Goal: Complete application form: Complete application form

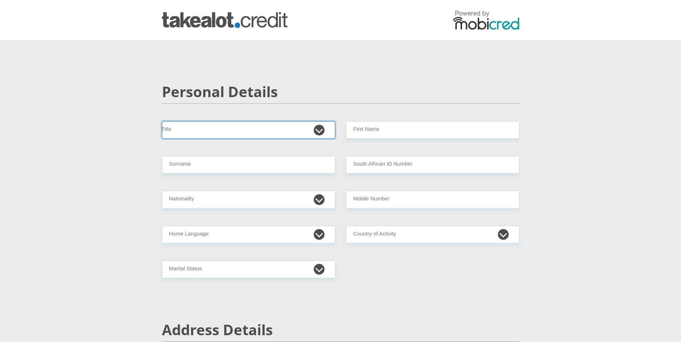
click at [317, 129] on select "Mr Ms Mrs Dr Other" at bounding box center [248, 130] width 173 height 18
select select "Mrs"
click at [162, 121] on select "Mr Ms Mrs Dr Other" at bounding box center [248, 130] width 173 height 18
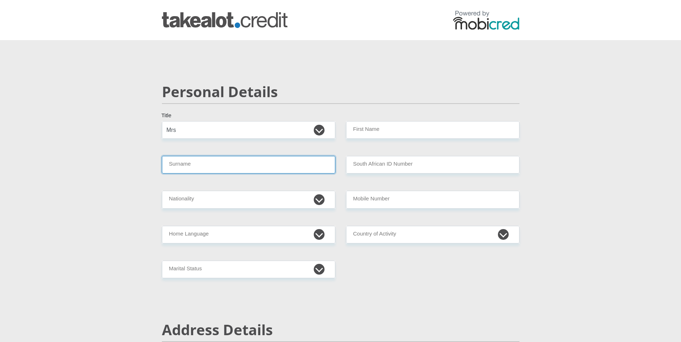
click at [320, 167] on input "Surname" at bounding box center [248, 165] width 173 height 18
type input "Khumalo"
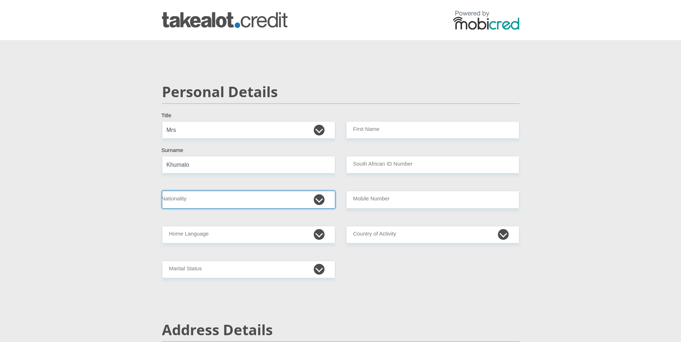
click at [321, 198] on select "South Africa Afghanistan Aland Islands Albania Algeria America Samoa American V…" at bounding box center [248, 200] width 173 height 18
select select "ZAF"
click at [162, 191] on select "South Africa Afghanistan Aland Islands Albania Algeria America Samoa American V…" at bounding box center [248, 200] width 173 height 18
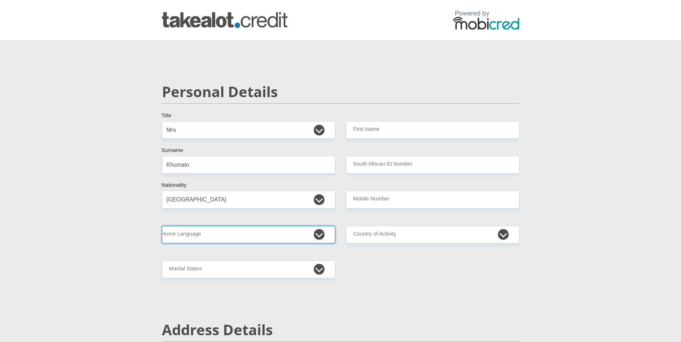
click at [323, 236] on select "Afrikaans English Sepedi South Ndebele Southern Sotho Swati Tsonga Tswana Venda…" at bounding box center [248, 235] width 173 height 18
select select "zul"
click at [162, 226] on select "Afrikaans English Sepedi South Ndebele Southern Sotho Swati Tsonga Tswana Venda…" at bounding box center [248, 235] width 173 height 18
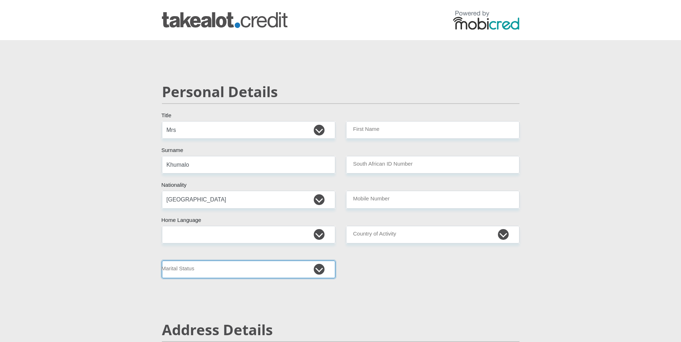
click at [319, 268] on select "Married ANC Single Divorced Widowed Married COP or Customary Law" at bounding box center [248, 270] width 173 height 18
select select "1"
click at [162, 261] on select "Married ANC Single Divorced Widowed Married COP or Customary Law" at bounding box center [248, 270] width 173 height 18
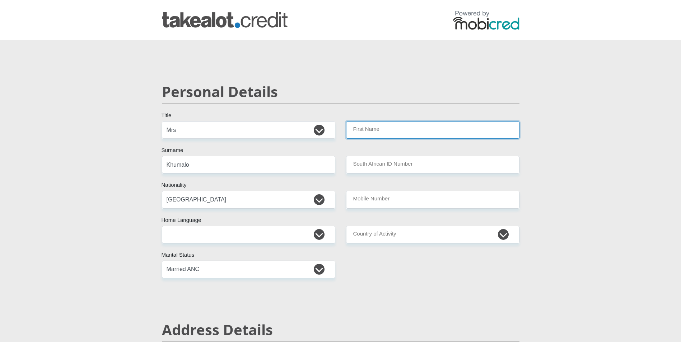
click at [482, 133] on input "First Name" at bounding box center [432, 130] width 173 height 18
type input "Ntombizodwa"
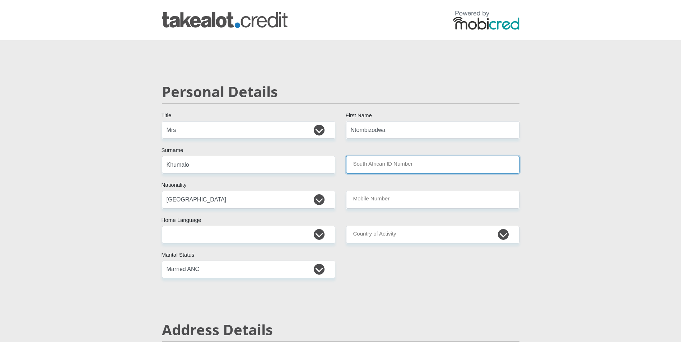
click at [414, 164] on input "South African ID Number" at bounding box center [432, 165] width 173 height 18
type input "6512230802082"
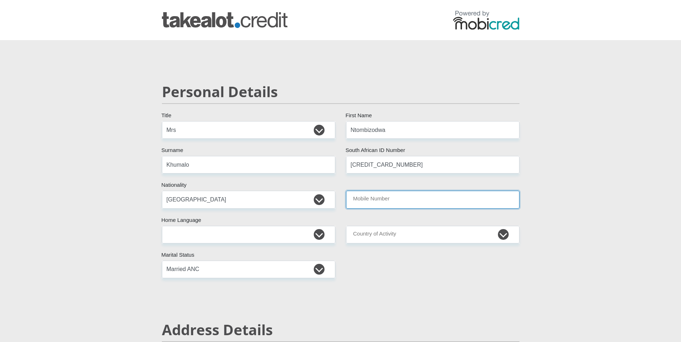
click at [419, 200] on input "Mobile Number" at bounding box center [432, 200] width 173 height 18
type input "0724034821"
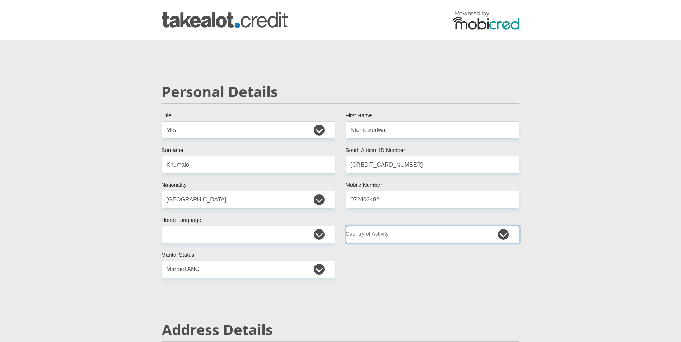
click at [505, 235] on select "South Africa Afghanistan Aland Islands Albania Algeria America Samoa American V…" at bounding box center [432, 235] width 173 height 18
select select "ZAF"
click at [346, 226] on select "South Africa Afghanistan Aland Islands Albania Algeria America Samoa American V…" at bounding box center [432, 235] width 173 height 18
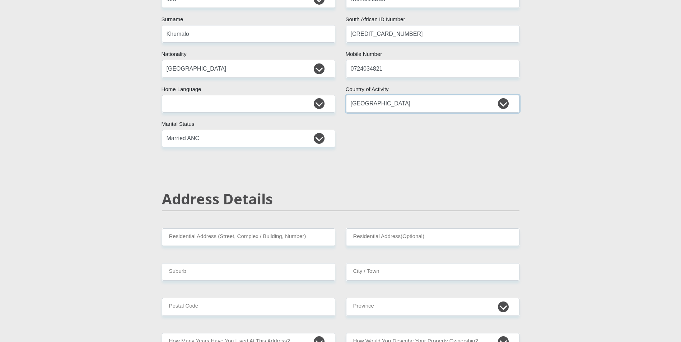
scroll to position [143, 0]
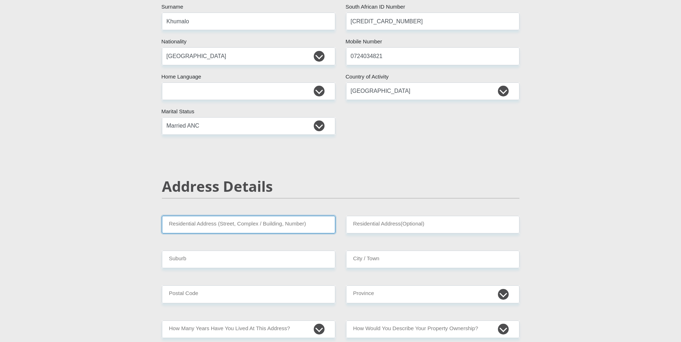
click at [216, 226] on input "Residential Address (Street, Complex / Building, Number)" at bounding box center [248, 225] width 173 height 18
type input "67 St Georges Drive"
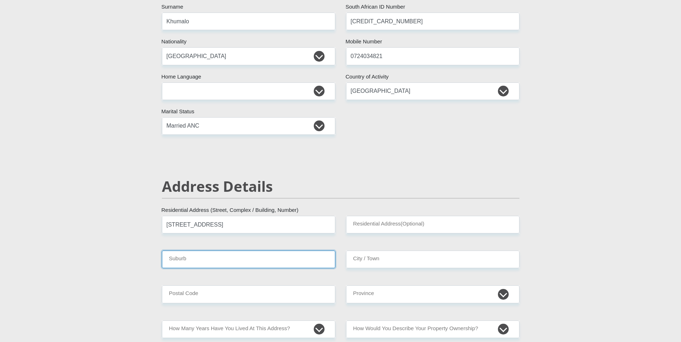
click at [210, 263] on input "Suburb" at bounding box center [248, 260] width 173 height 18
type input "Westville"
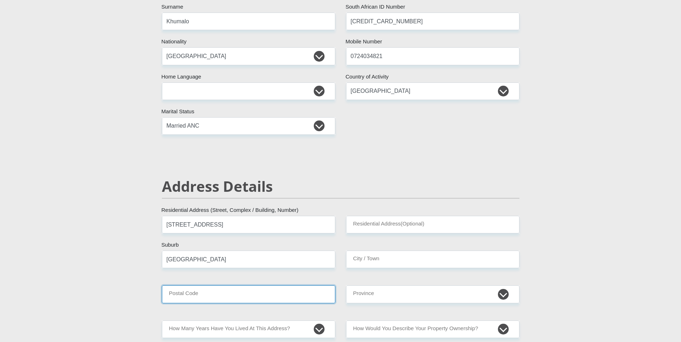
click at [224, 298] on input "Postal Code" at bounding box center [248, 295] width 173 height 18
type input "3630"
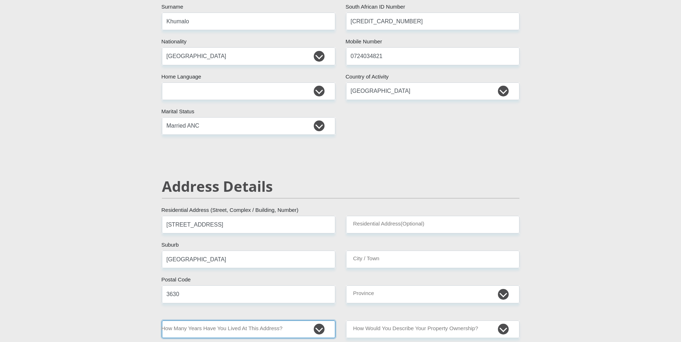
click at [316, 330] on select "less than 1 year 1-3 years 3-5 years 5+ years" at bounding box center [248, 330] width 173 height 18
select select "5"
click at [162, 321] on select "less than 1 year 1-3 years 3-5 years 5+ years" at bounding box center [248, 330] width 173 height 18
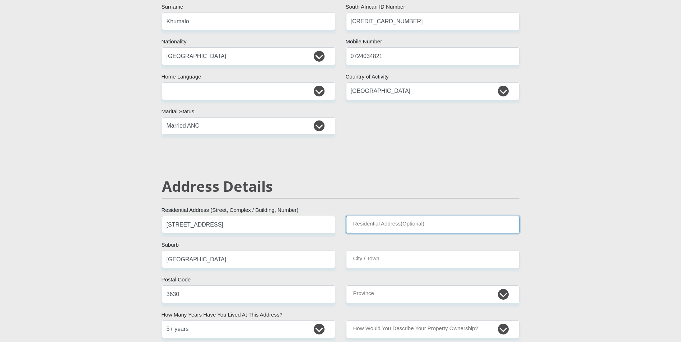
click at [377, 226] on input "Residential Address(Optional)" at bounding box center [432, 225] width 173 height 18
type input "6"
type input "N/A"
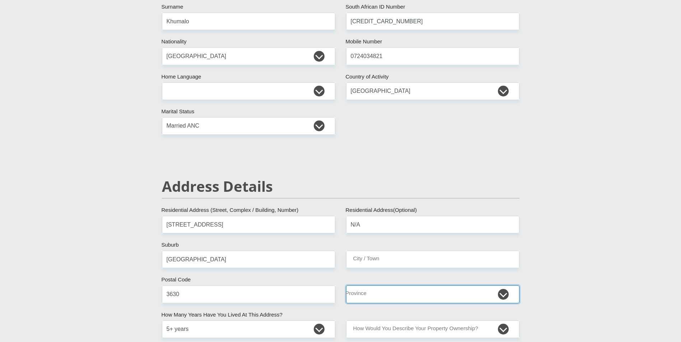
click at [506, 294] on select "Eastern Cape Free State Gauteng KwaZulu-Natal Limpopo Mpumalanga Northern Cape …" at bounding box center [432, 295] width 173 height 18
select select "KwaZulu-Natal"
click at [346, 286] on select "Eastern Cape Free State Gauteng KwaZulu-Natal Limpopo Mpumalanga Northern Cape …" at bounding box center [432, 295] width 173 height 18
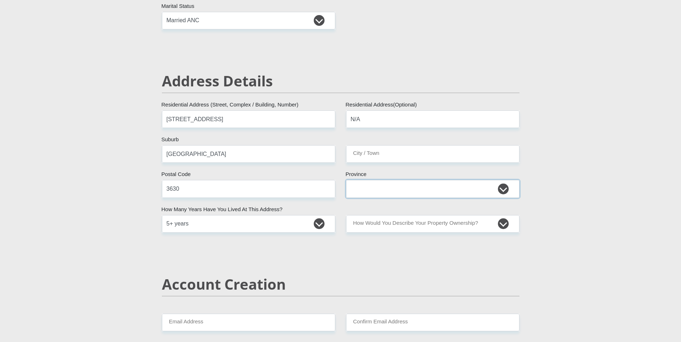
scroll to position [251, 0]
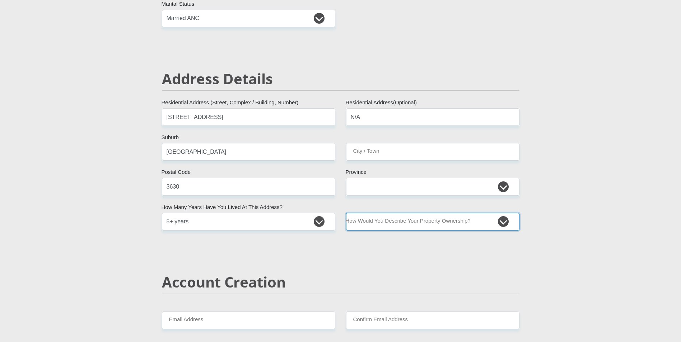
click at [503, 222] on select "Owned Rented Family Owned Company Dwelling" at bounding box center [432, 222] width 173 height 18
select select "Owned"
click at [346, 213] on select "Owned Rented Family Owned Company Dwelling" at bounding box center [432, 222] width 173 height 18
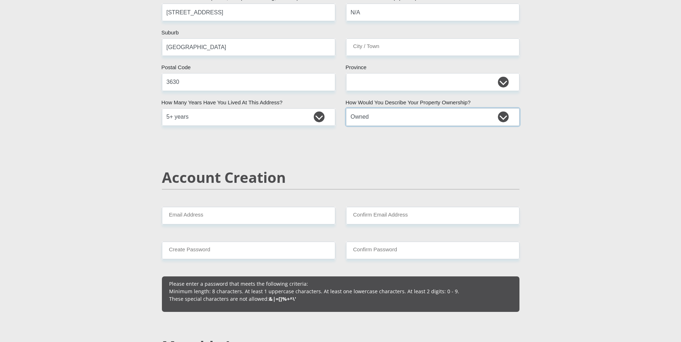
scroll to position [359, 0]
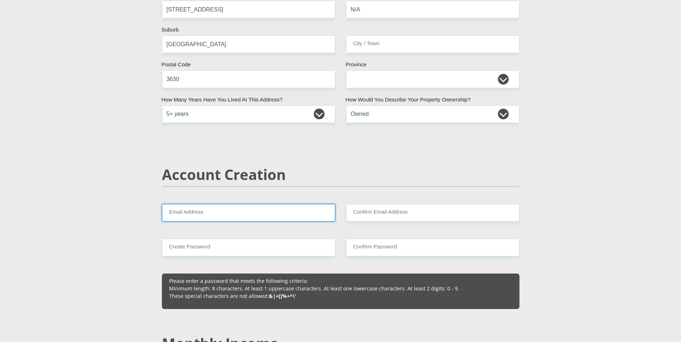
click at [204, 212] on input "Email Address" at bounding box center [248, 213] width 173 height 18
drag, startPoint x: 248, startPoint y: 214, endPoint x: 164, endPoint y: 212, distance: 84.7
click at [164, 212] on input "zodwakhumalo031@gmail.com" at bounding box center [248, 213] width 173 height 18
type input "zodwakhumalo031@gmail.com"
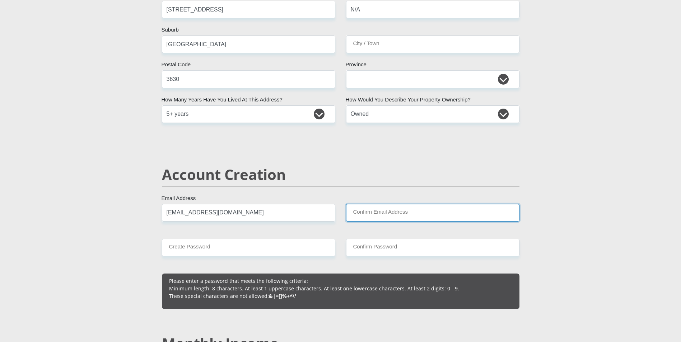
drag, startPoint x: 411, startPoint y: 215, endPoint x: 372, endPoint y: 215, distance: 39.8
click at [372, 215] on input "Confirm Email Address" at bounding box center [432, 213] width 173 height 18
paste input "zodwakhumalo031@gmail.com"
type input "zodwakhumalo031@gmail.com"
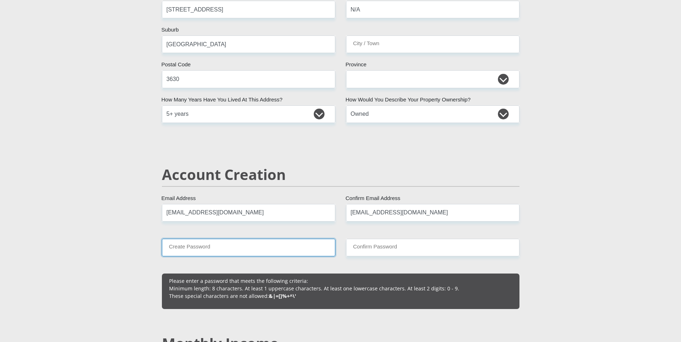
click at [221, 249] on input "Create Password" at bounding box center [248, 248] width 173 height 18
click at [264, 255] on input "Christine@23" at bounding box center [248, 248] width 173 height 18
drag, startPoint x: 206, startPoint y: 249, endPoint x: 162, endPoint y: 249, distance: 44.1
click at [162, 249] on input "Christine@23" at bounding box center [248, 248] width 173 height 18
type input "Christine@23"
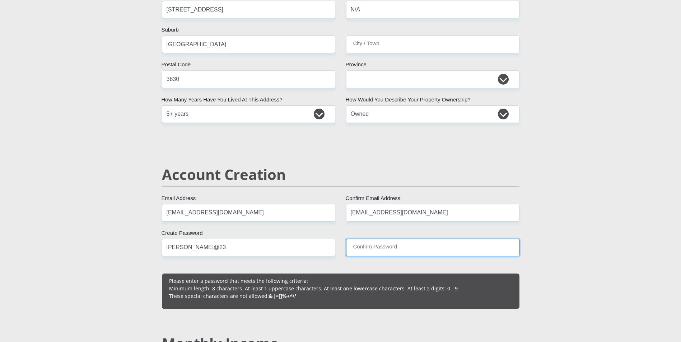
click at [373, 250] on input "Confirm Password" at bounding box center [432, 248] width 173 height 18
paste input "Christine@23"
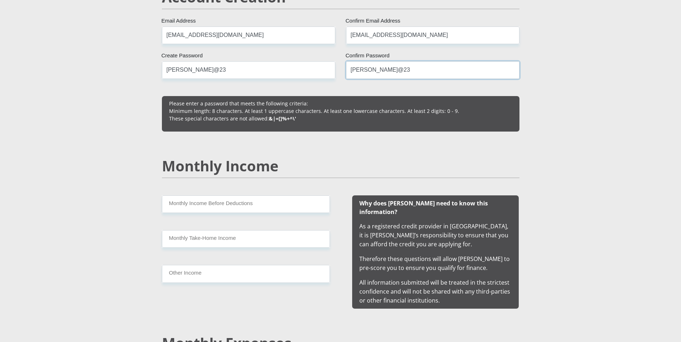
scroll to position [538, 0]
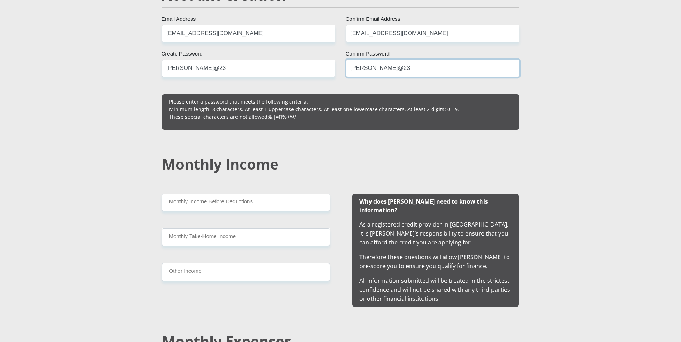
type input "Christine@23"
click at [218, 203] on input "Monthly Income Before Deductions" at bounding box center [246, 203] width 168 height 18
type input "70000"
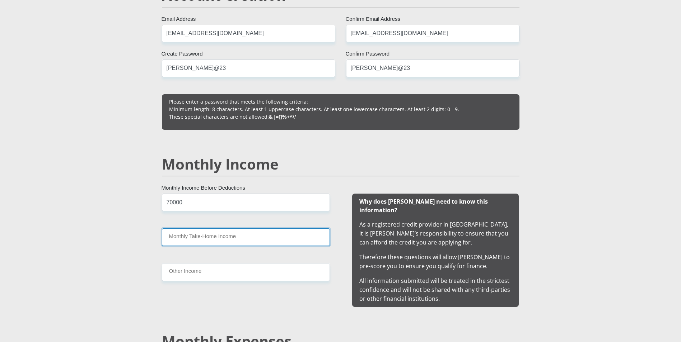
click at [239, 241] on input "Monthly Take-Home Income" at bounding box center [246, 238] width 168 height 18
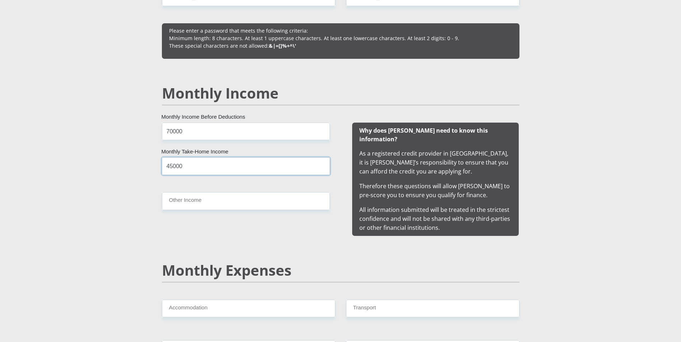
scroll to position [610, 0]
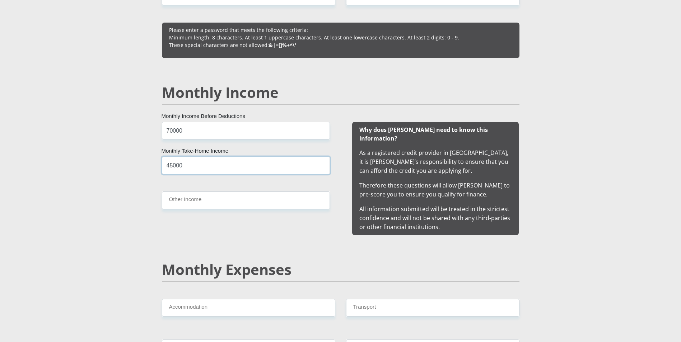
type input "45000"
click at [206, 202] on input "Other Income" at bounding box center [246, 201] width 168 height 18
click at [187, 204] on input "Other Income" at bounding box center [246, 201] width 168 height 18
type input "00000"
click at [222, 302] on input "Accommodation" at bounding box center [248, 308] width 173 height 18
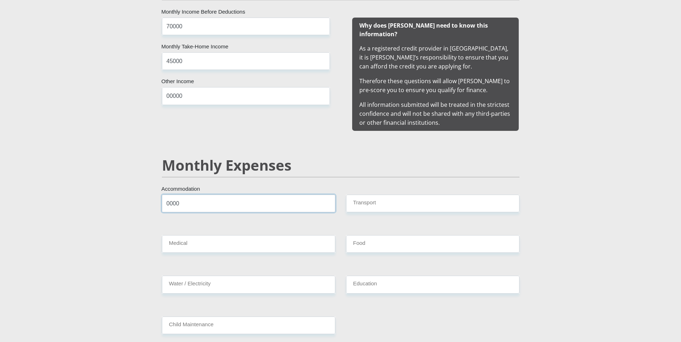
scroll to position [717, 0]
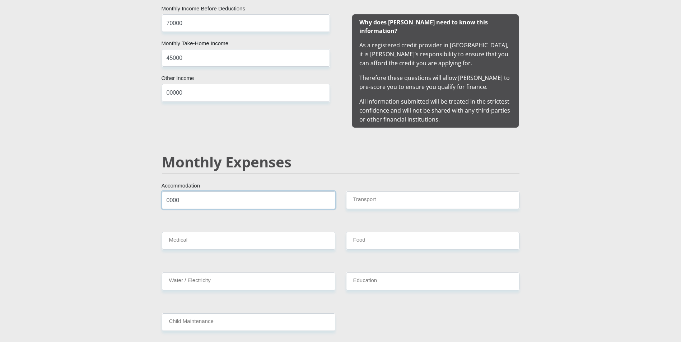
type input "0000"
click at [202, 233] on input "Medical" at bounding box center [248, 241] width 173 height 18
type input "4000"
click at [218, 273] on input "Water / Electricity" at bounding box center [248, 282] width 173 height 18
type input "4000"
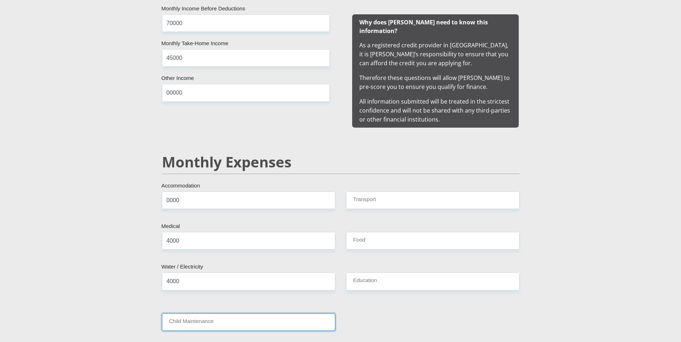
click at [225, 315] on input "Child Maintenance" at bounding box center [248, 323] width 173 height 18
type input "00000"
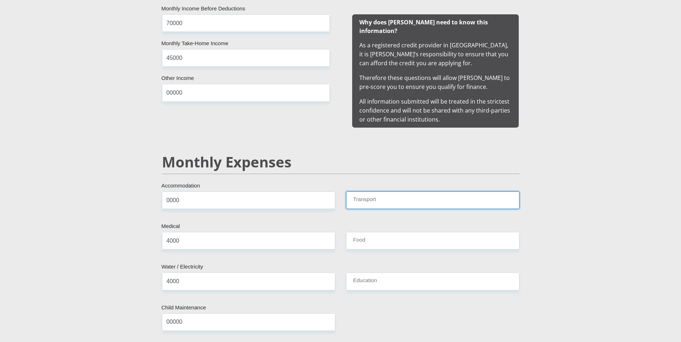
click at [386, 193] on input "Transport" at bounding box center [432, 201] width 173 height 18
type input "4000"
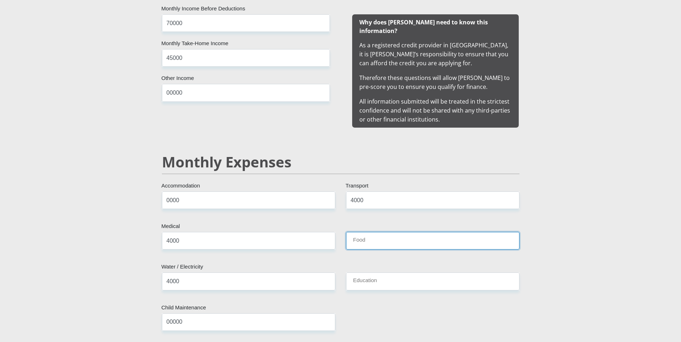
click at [373, 235] on input "Food" at bounding box center [432, 241] width 173 height 18
type input "5"
type input "5000"
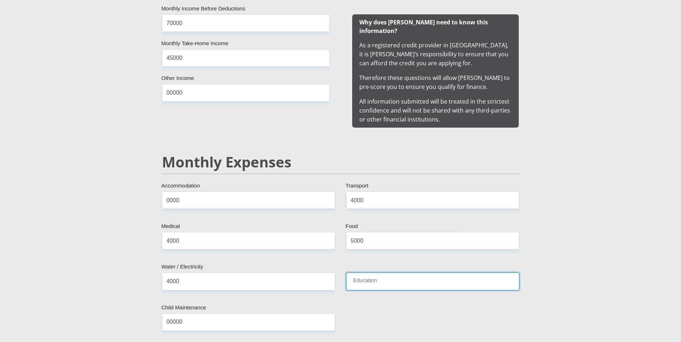
click at [404, 276] on input "Education" at bounding box center [432, 282] width 173 height 18
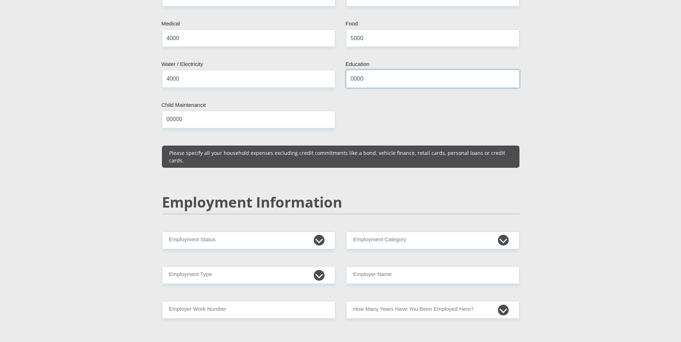
scroll to position [933, 0]
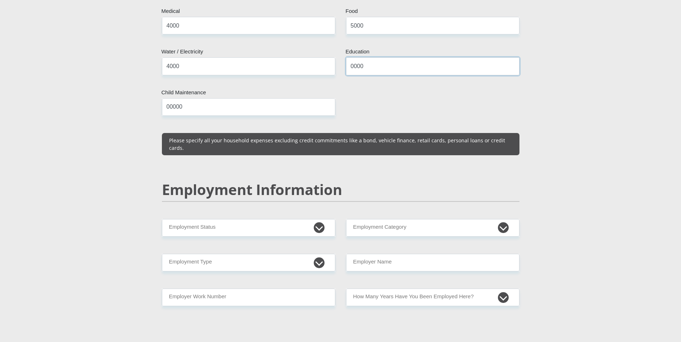
type input "0000"
click at [319, 219] on select "Permanent/Full-time Part-time/Casual Contract Worker Self-Employed Housewife Re…" at bounding box center [248, 228] width 173 height 18
select select "1"
click at [162, 219] on select "Permanent/Full-time Part-time/Casual Contract Worker Self-Employed Housewife Re…" at bounding box center [248, 228] width 173 height 18
click at [317, 254] on select "College/Lecturer Craft Seller Creative Driver Executive Farmer Forces - Non Com…" at bounding box center [248, 263] width 173 height 18
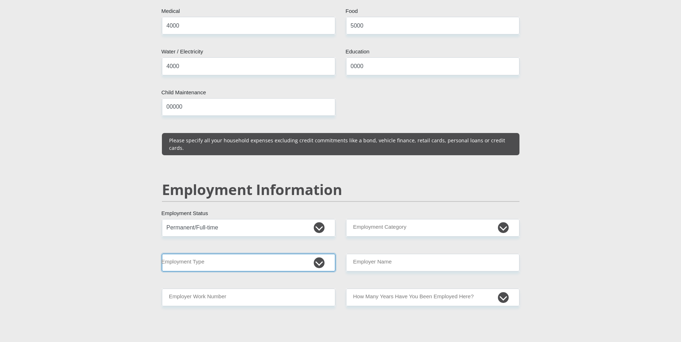
select select "Miner"
click at [162, 254] on select "College/Lecturer Craft Seller Creative Driver Executive Farmer Forces - Non Com…" at bounding box center [248, 263] width 173 height 18
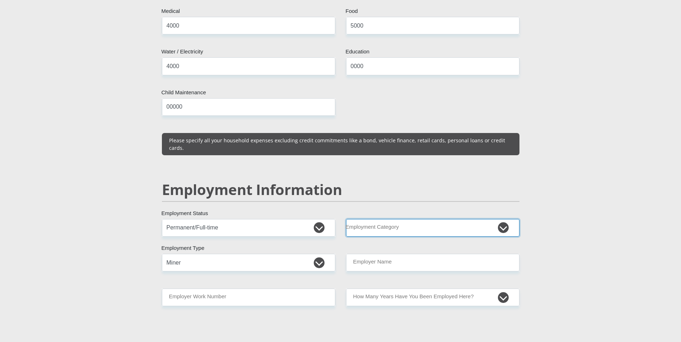
click at [504, 219] on select "AGRICULTURE ALCOHOL & TOBACCO CONSTRUCTION MATERIALS METALLURGY EQUIPMENT FOR R…" at bounding box center [432, 228] width 173 height 18
click at [597, 217] on section "Personal Details Mr Ms Mrs Dr Other Title Ntombizodwa First Name Khumalo Surnam…" at bounding box center [340, 216] width 681 height 2219
click at [500, 219] on select "AGRICULTURE ALCOHOL & TOBACCO CONSTRUCTION MATERIALS METALLURGY EQUIPMENT FOR R…" at bounding box center [432, 228] width 173 height 18
select select "45"
click at [346, 219] on select "AGRICULTURE ALCOHOL & TOBACCO CONSTRUCTION MATERIALS METALLURGY EQUIPMENT FOR R…" at bounding box center [432, 228] width 173 height 18
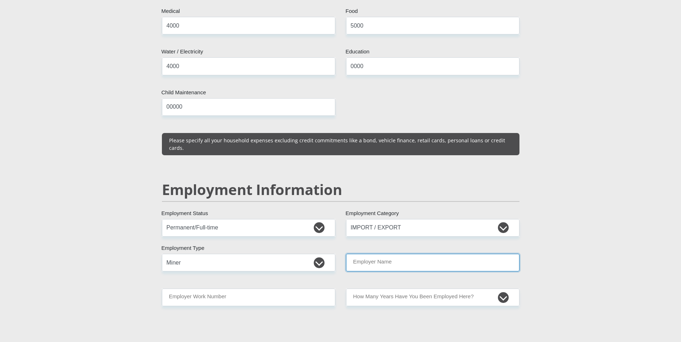
click at [400, 254] on input "Employer Name" at bounding box center [432, 263] width 173 height 18
type input "TronoxKZN"
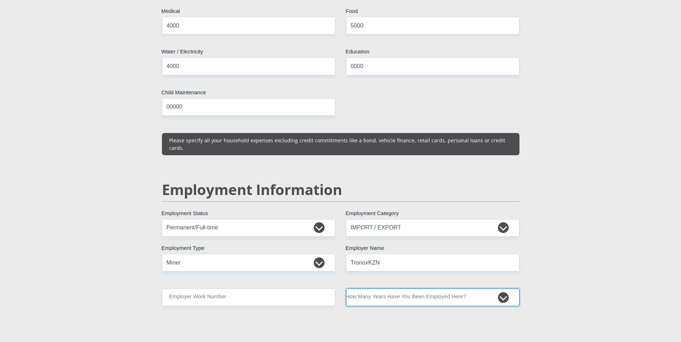
click at [428, 289] on select "less than 1 year 1-3 years 3-5 years 5+ years" at bounding box center [432, 298] width 173 height 18
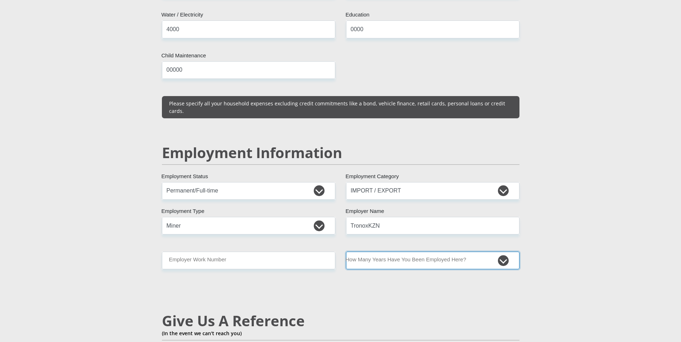
scroll to position [1004, 0]
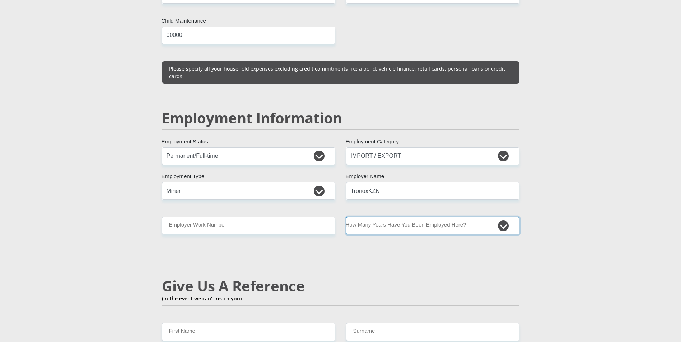
click at [502, 217] on select "less than 1 year 1-3 years 3-5 years 5+ years" at bounding box center [432, 226] width 173 height 18
select select "60"
click at [346, 217] on select "less than 1 year 1-3 years 3-5 years 5+ years" at bounding box center [432, 226] width 173 height 18
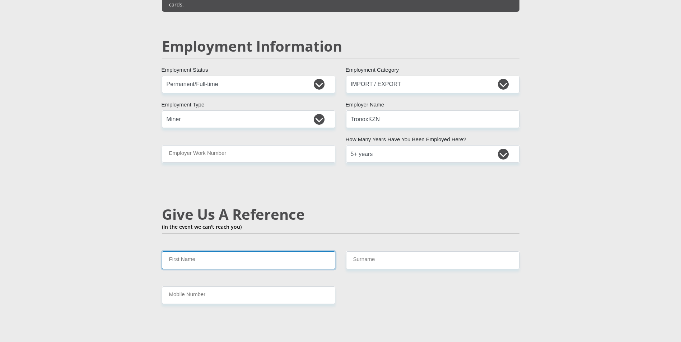
click at [180, 251] on input "First Name" at bounding box center [248, 260] width 173 height 18
drag, startPoint x: 228, startPoint y: 246, endPoint x: 196, endPoint y: 240, distance: 32.5
click at [196, 251] on input "Nomonde Qhobosheane" at bounding box center [248, 260] width 173 height 18
drag, startPoint x: 229, startPoint y: 244, endPoint x: 194, endPoint y: 243, distance: 34.8
click at [194, 251] on input "Nomonde Qhobosheane" at bounding box center [248, 260] width 173 height 18
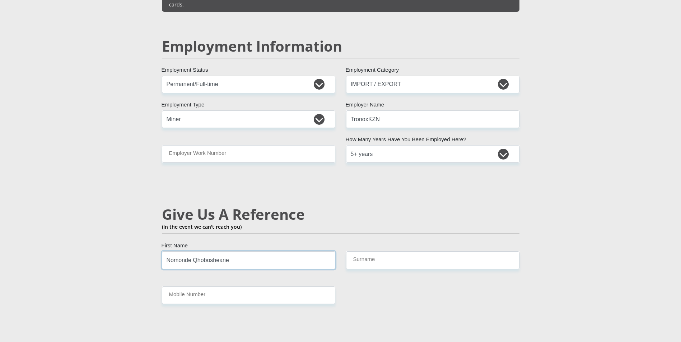
type input "Nomonde Qhobosheane"
click at [367, 251] on input "Surname" at bounding box center [432, 260] width 173 height 18
paste input "Qhobosheane"
type input "Qhobosheane"
click at [248, 251] on input "Nomonde Qhobosheane" at bounding box center [248, 260] width 173 height 18
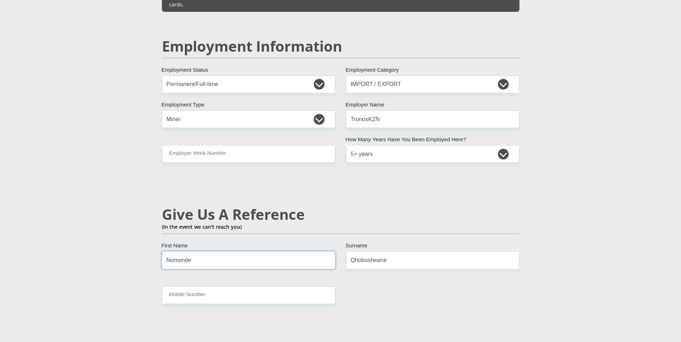
type input "Nomonde"
click at [190, 287] on input "Mobile Number" at bounding box center [248, 296] width 173 height 18
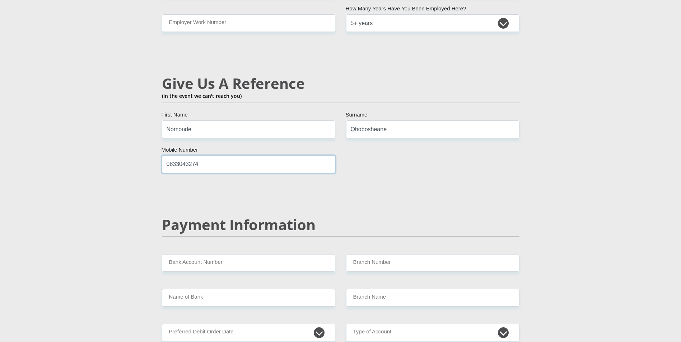
scroll to position [1220, 0]
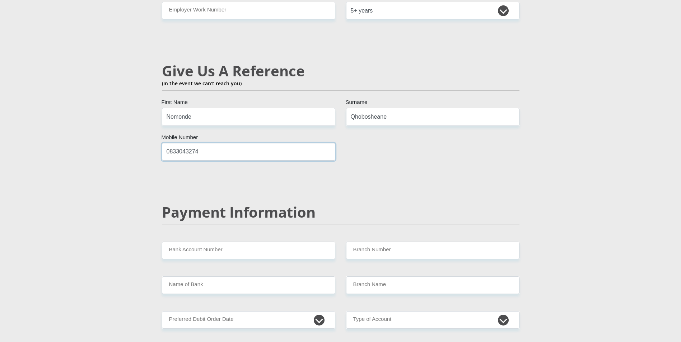
type input "0833043274"
click at [206, 242] on input "Bank Account Number" at bounding box center [248, 251] width 173 height 18
type input "62037857995"
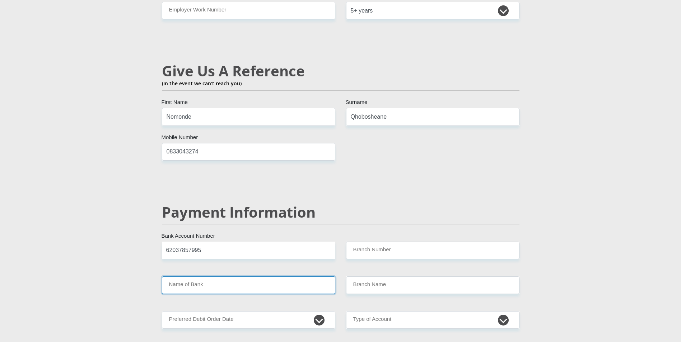
click at [238, 277] on input "Name of Bank" at bounding box center [248, 286] width 173 height 18
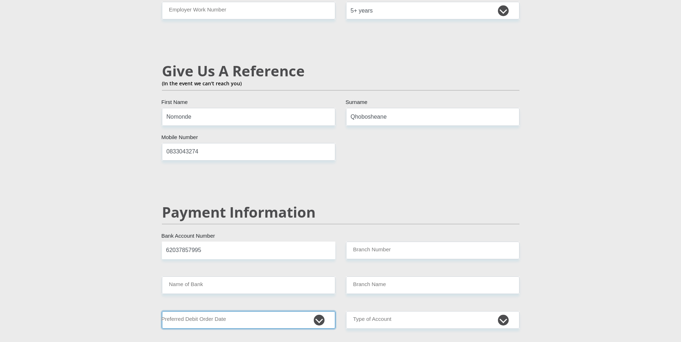
click at [319, 311] on select "1st 2nd 3rd 4th 5th 7th 18th 19th 20th 21st 22nd 23rd 24th 25th 26th 27th 28th …" at bounding box center [248, 320] width 173 height 18
select select "25"
click at [162, 311] on select "1st 2nd 3rd 4th 5th 7th 18th 19th 20th 21st 22nd 23rd 24th 25th 26th 27th 28th …" at bounding box center [248, 320] width 173 height 18
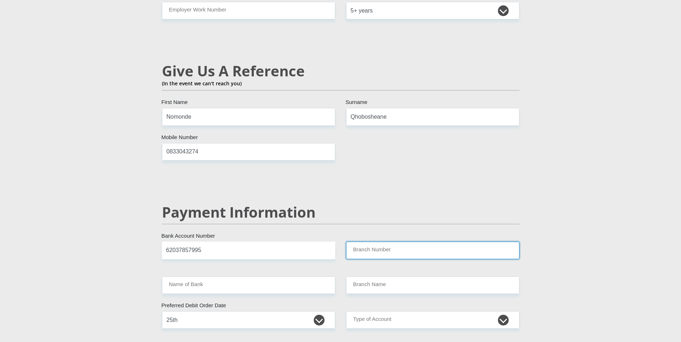
click at [376, 242] on input "Branch Number" at bounding box center [432, 251] width 173 height 18
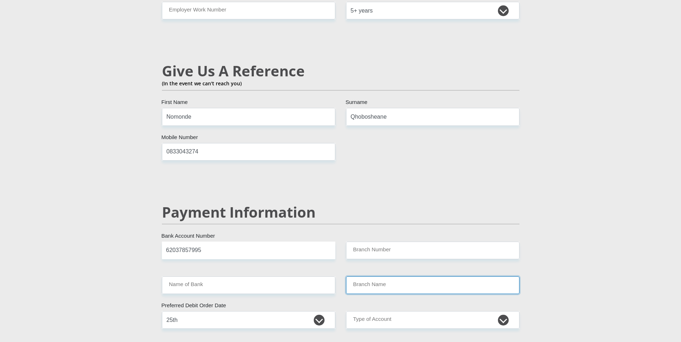
click at [377, 277] on input "Branch Name" at bounding box center [432, 286] width 173 height 18
click at [375, 277] on input "Branch Name" at bounding box center [432, 286] width 173 height 18
click at [374, 277] on input "Branch Name" at bounding box center [432, 286] width 173 height 18
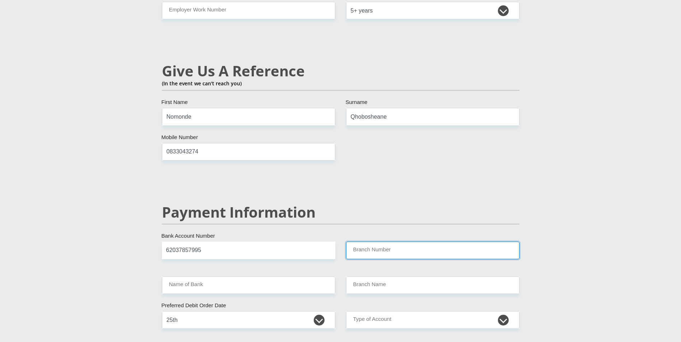
click at [373, 242] on input "Branch Number" at bounding box center [432, 251] width 173 height 18
click at [364, 242] on input "Branch Number" at bounding box center [432, 251] width 173 height 18
type input "250655"
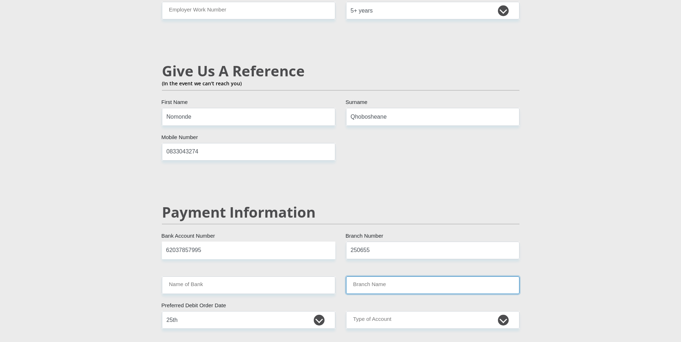
click at [358, 277] on input "Branch Name" at bounding box center [432, 286] width 173 height 18
type input "FIRSTRAND BANK"
type input "BRANCH 560"
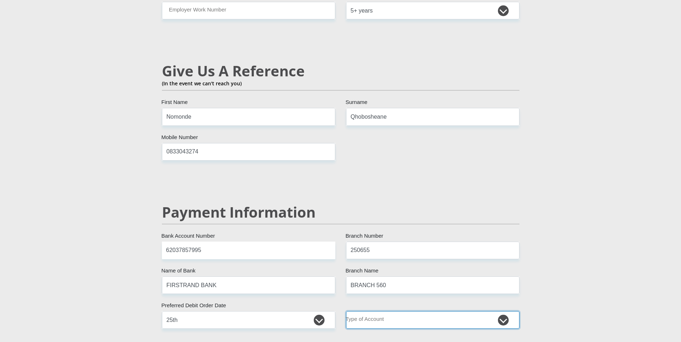
click at [504, 311] on select "Cheque Savings" at bounding box center [432, 320] width 173 height 18
select select "CUR"
click at [346, 311] on select "Cheque Savings" at bounding box center [432, 320] width 173 height 18
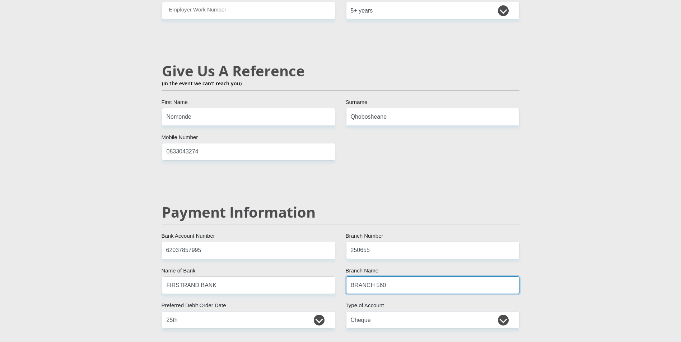
click at [390, 277] on input "BRANCH 560" at bounding box center [432, 286] width 173 height 18
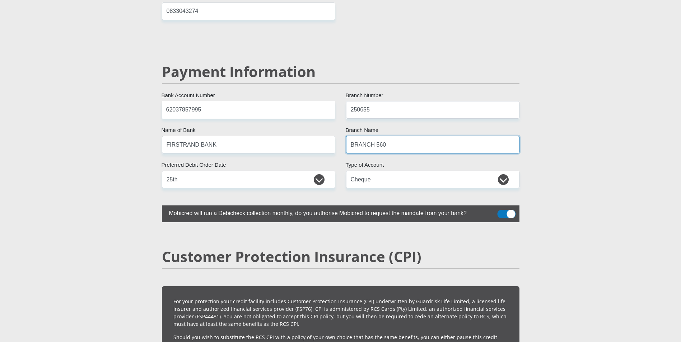
scroll to position [1363, 0]
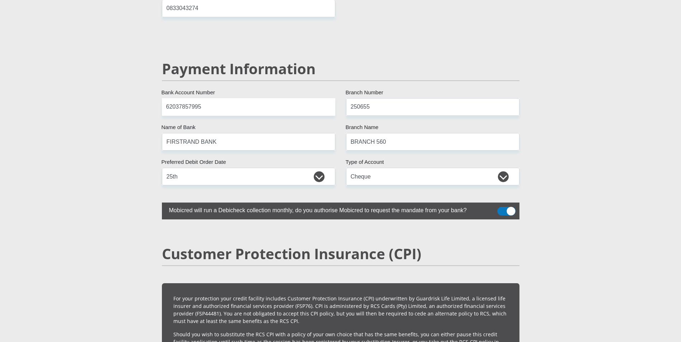
click at [506, 207] on span at bounding box center [506, 211] width 18 height 9
click at [501, 209] on input "checkbox" at bounding box center [501, 209] width 0 height 0
click at [506, 207] on span at bounding box center [506, 211] width 18 height 9
click at [501, 209] on input "checkbox" at bounding box center [501, 209] width 0 height 0
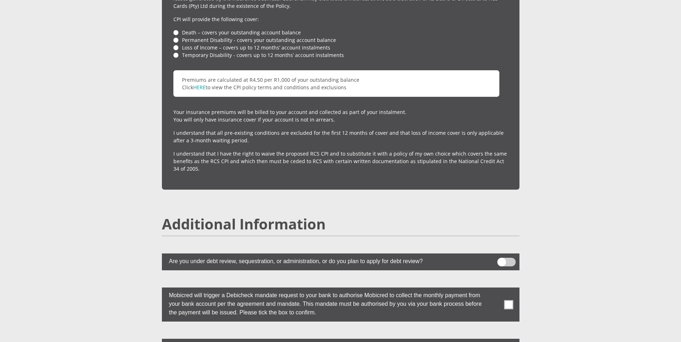
scroll to position [1794, 0]
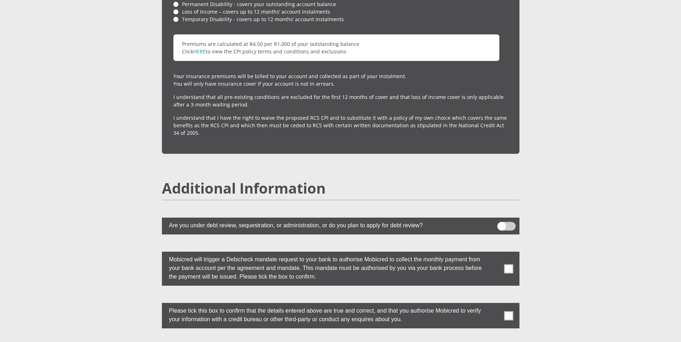
click at [507, 264] on span at bounding box center [508, 268] width 9 height 9
click at [494, 254] on input "checkbox" at bounding box center [494, 254] width 0 height 0
click at [508, 311] on span at bounding box center [508, 315] width 9 height 9
click at [494, 305] on input "checkbox" at bounding box center [494, 305] width 0 height 0
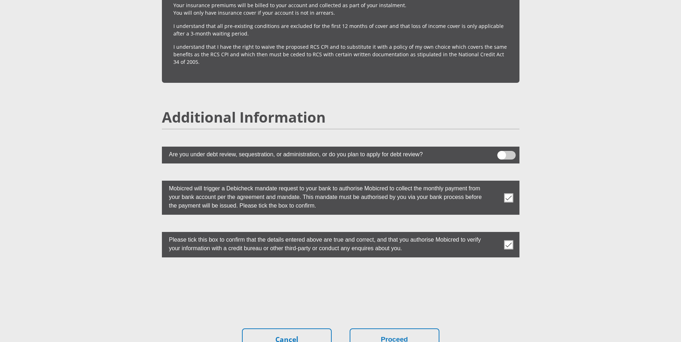
scroll to position [1865, 0]
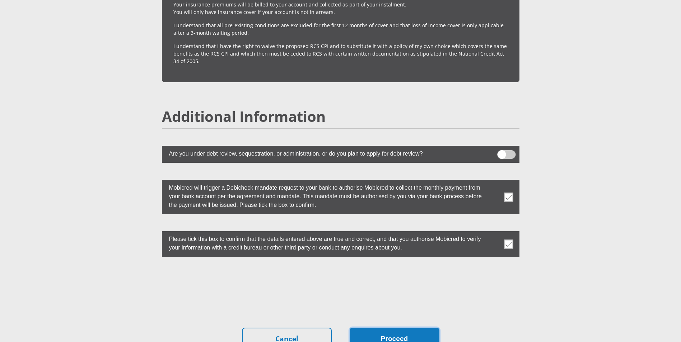
click at [386, 328] on button "Proceed" at bounding box center [394, 339] width 90 height 23
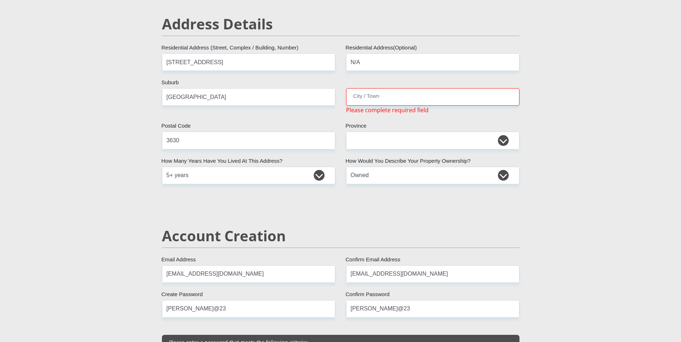
scroll to position [304, 0]
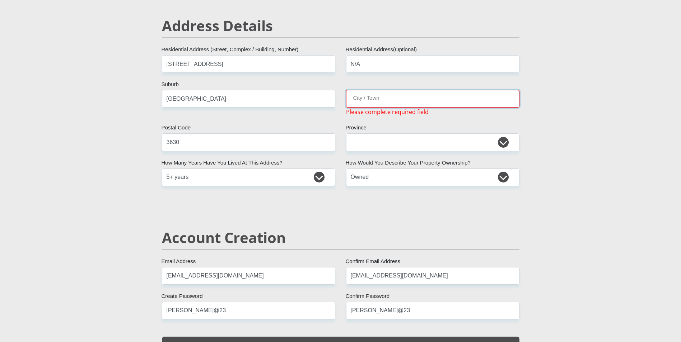
click at [361, 101] on input "City / Town" at bounding box center [432, 99] width 173 height 18
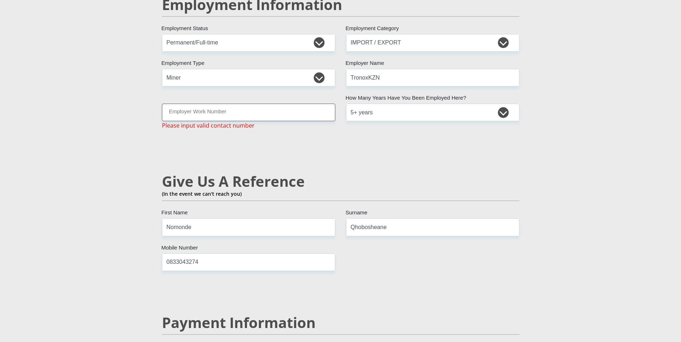
scroll to position [1093, 0]
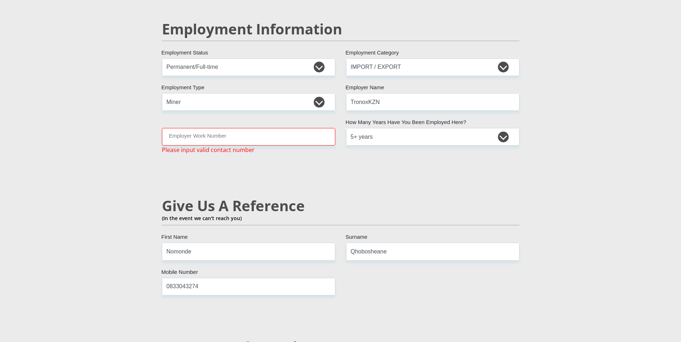
type input "Durban"
click at [210, 128] on input "Employer Work Number" at bounding box center [248, 137] width 173 height 18
click at [233, 149] on div "Mr Ms Mrs Dr Other Title Ntombizodwa First Name Khumalo Surname 6512230802082 S…" at bounding box center [340, 55] width 368 height 2055
click at [187, 128] on input "N/A" at bounding box center [248, 137] width 173 height 18
type input "N"
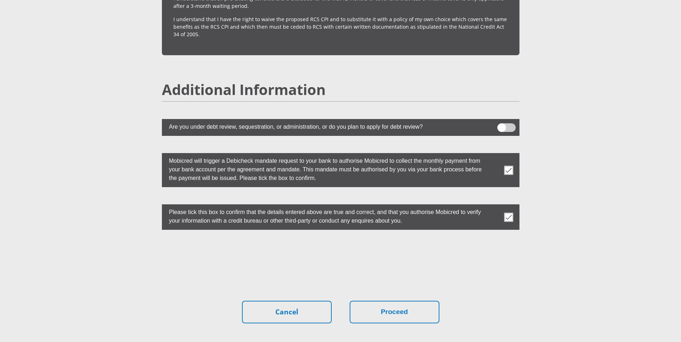
scroll to position [1941, 0]
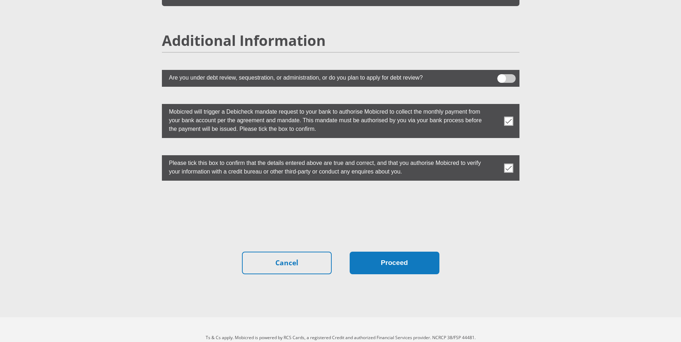
type input "0359028133"
click at [379, 252] on button "Proceed" at bounding box center [394, 263] width 90 height 23
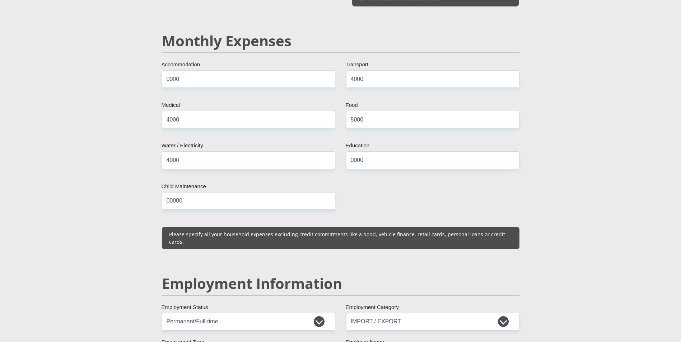
scroll to position [829, 0]
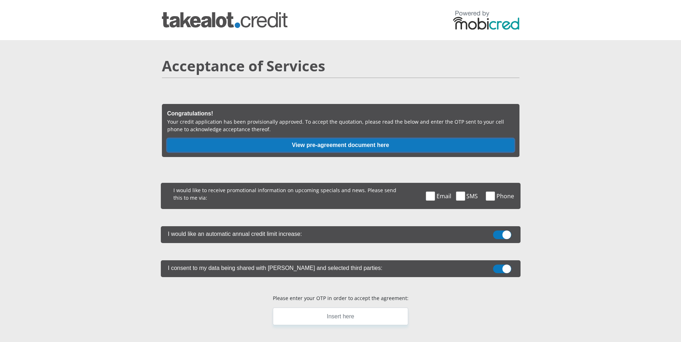
click at [221, 146] on button "View pre-agreement document here" at bounding box center [340, 145] width 347 height 13
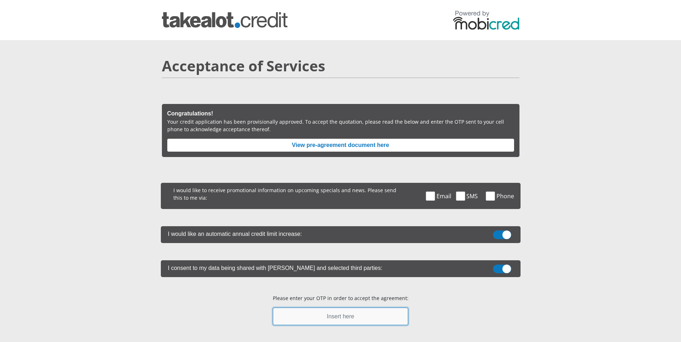
click at [351, 320] on input "text" at bounding box center [340, 317] width 135 height 18
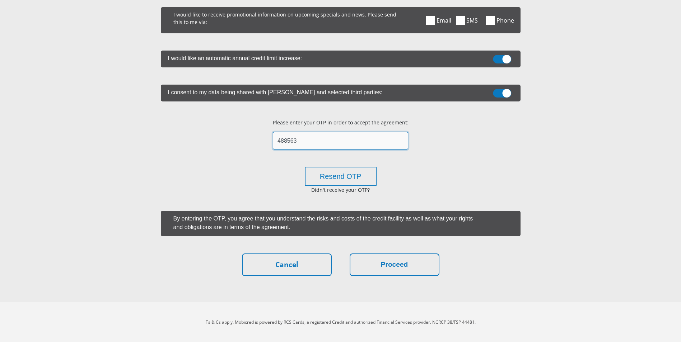
scroll to position [176, 0]
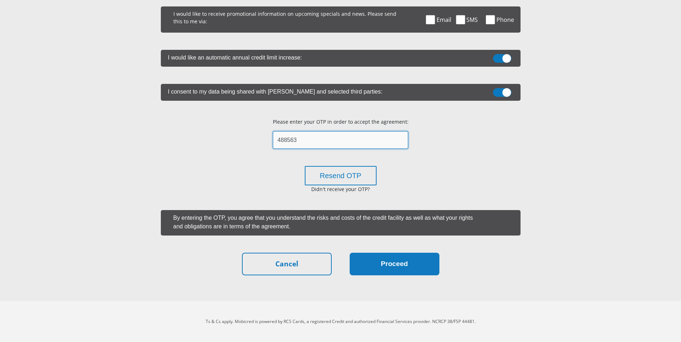
type input "488563"
click at [387, 267] on button "Proceed" at bounding box center [394, 264] width 90 height 23
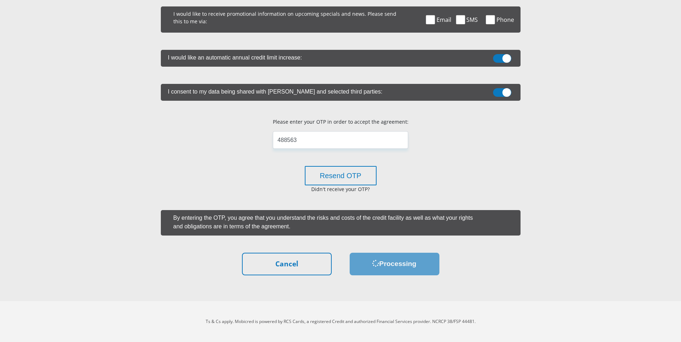
scroll to position [0, 0]
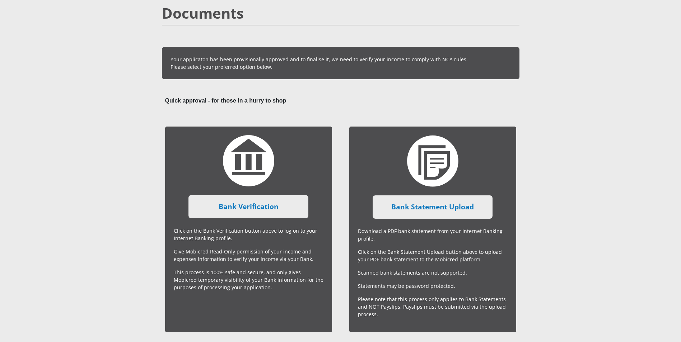
scroll to position [72, 0]
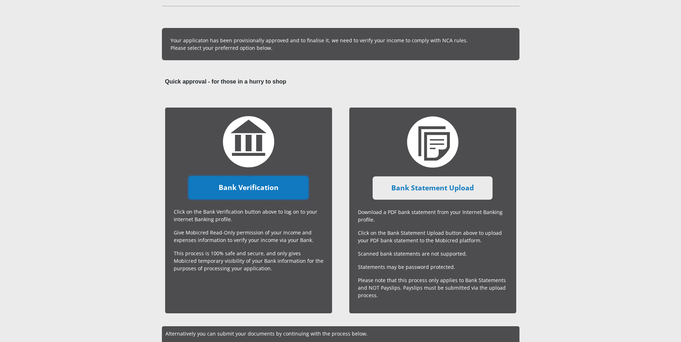
click at [244, 190] on link "Bank Verification" at bounding box center [248, 187] width 120 height 23
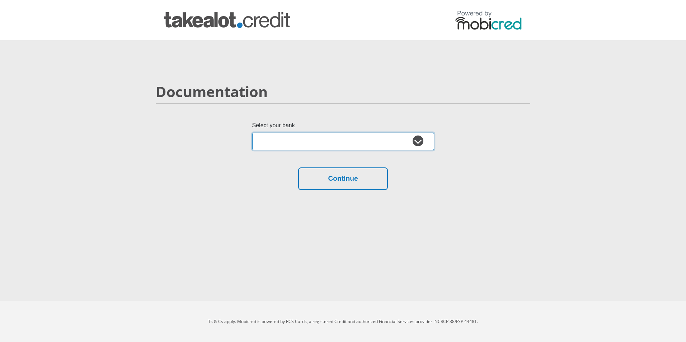
click at [418, 143] on select "Absa Capitec Bank Discovery Bank First National Bank Nedbank Standard Bank Tyme…" at bounding box center [343, 142] width 182 height 18
select select "{"id":"1","title":"First National Bank","institution":"Rand Merchant Bank","ali…"
click at [252, 133] on select "Absa Capitec Bank Discovery Bank First National Bank Nedbank Standard Bank Tyme…" at bounding box center [343, 142] width 182 height 18
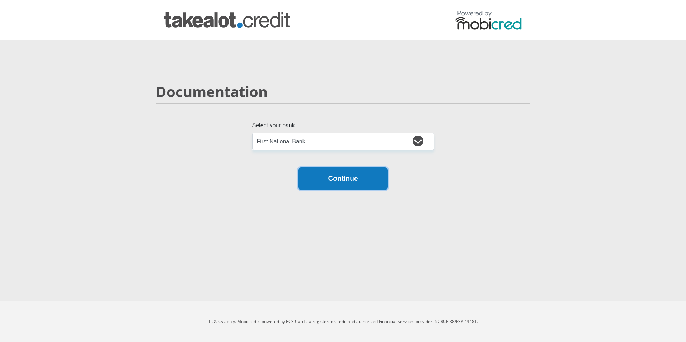
click at [354, 183] on button "Continue" at bounding box center [343, 179] width 90 height 23
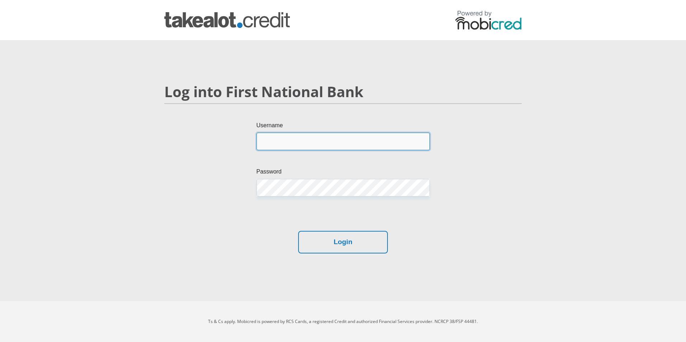
click at [281, 142] on input "Username" at bounding box center [342, 142] width 173 height 18
type input "0724034821"
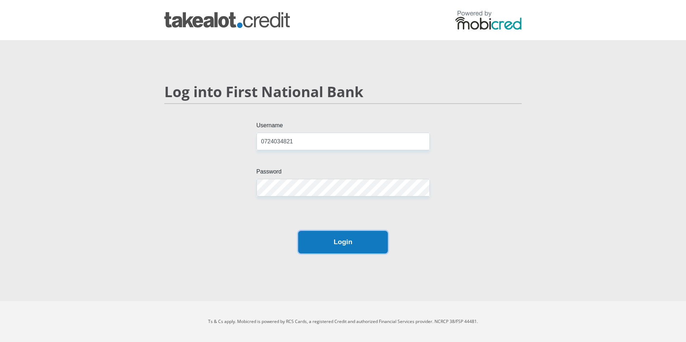
click at [345, 243] on button "Login" at bounding box center [343, 242] width 90 height 23
